Goal: Task Accomplishment & Management: Use online tool/utility

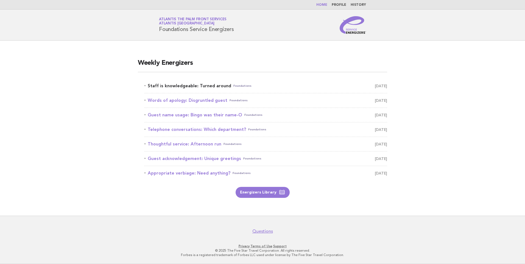
click at [187, 88] on link "Staff is knowledgeable: Turned around Foundations October 10" at bounding box center [265, 86] width 243 height 8
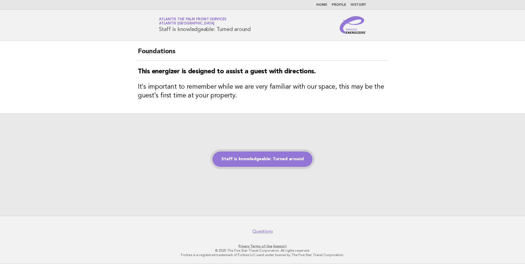
click at [266, 163] on link "Staff is knowledgeable: Turned around" at bounding box center [263, 159] width 100 height 15
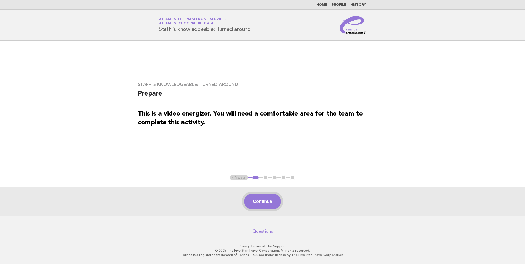
click at [266, 207] on button "Continue" at bounding box center [262, 201] width 37 height 15
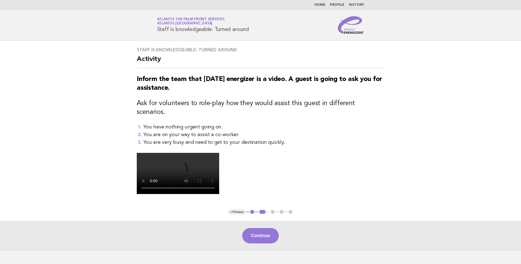
scroll to position [110, 0]
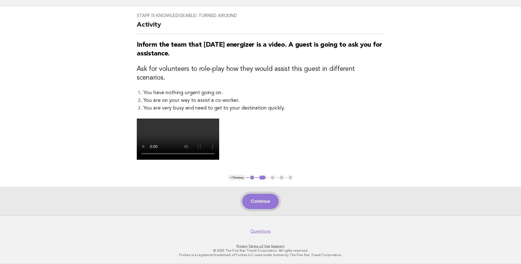
click at [264, 209] on button "Continue" at bounding box center [260, 201] width 37 height 15
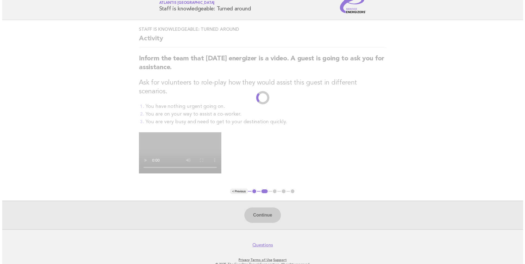
scroll to position [0, 0]
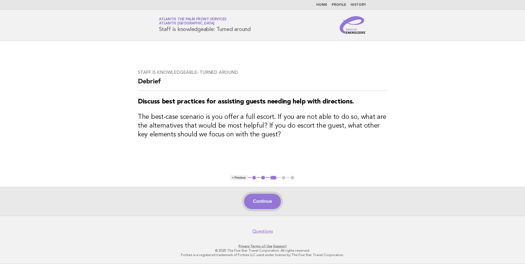
click at [267, 204] on button "Continue" at bounding box center [262, 201] width 37 height 15
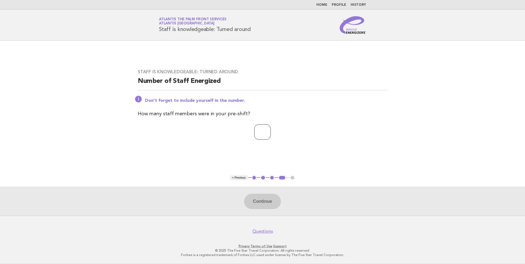
click at [262, 135] on input "number" at bounding box center [262, 131] width 16 height 15
type input "*"
click at [260, 199] on button "Continue" at bounding box center [262, 201] width 37 height 15
